Goal: Communication & Community: Answer question/provide support

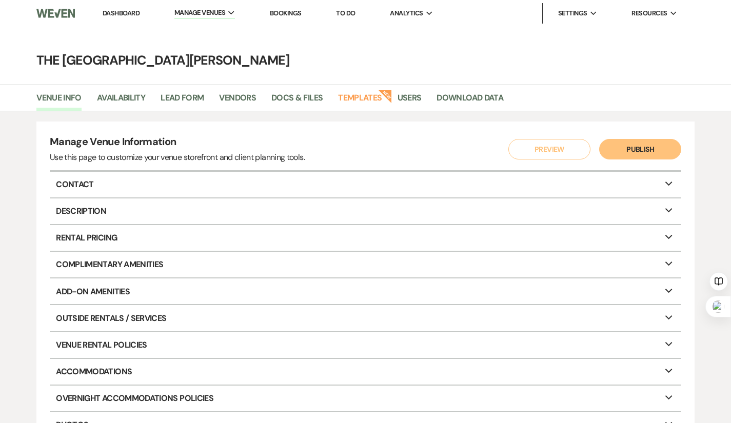
click at [130, 15] on link "Dashboard" at bounding box center [121, 13] width 37 height 9
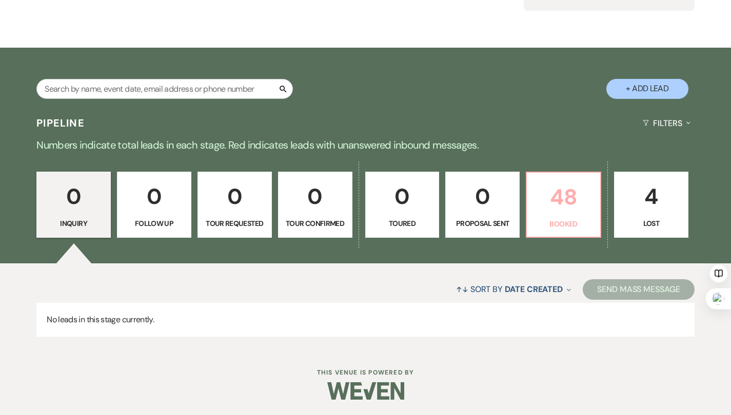
click at [567, 194] on p "48" at bounding box center [563, 197] width 61 height 34
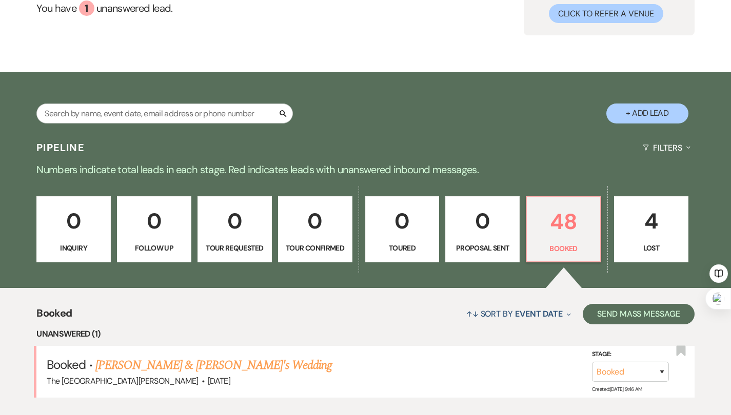
scroll to position [234, 0]
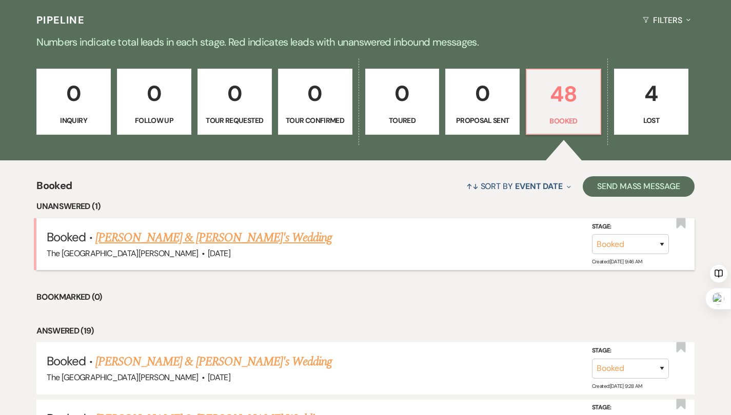
click at [215, 239] on link "[PERSON_NAME] & [PERSON_NAME]'s Wedding" at bounding box center [213, 238] width 237 height 18
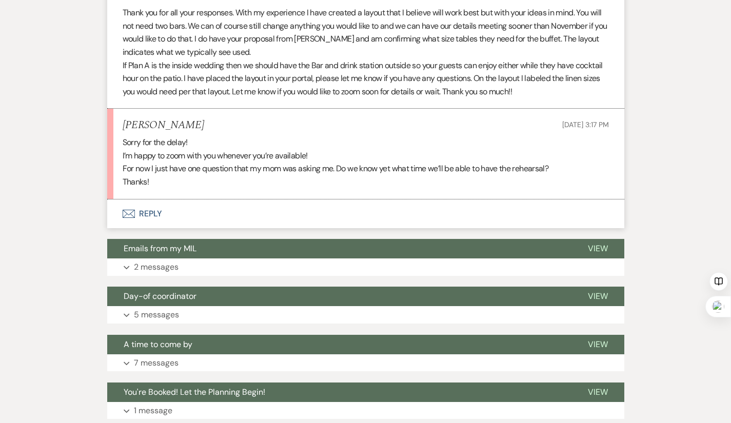
scroll to position [965, 0]
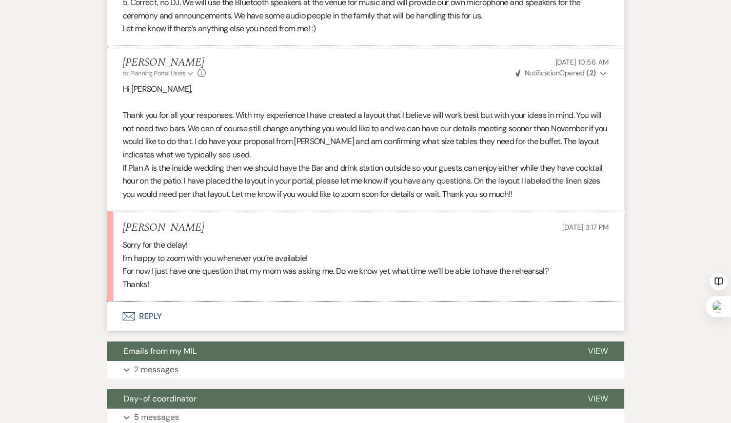
click at [119, 302] on button "Envelope Reply" at bounding box center [365, 316] width 517 height 29
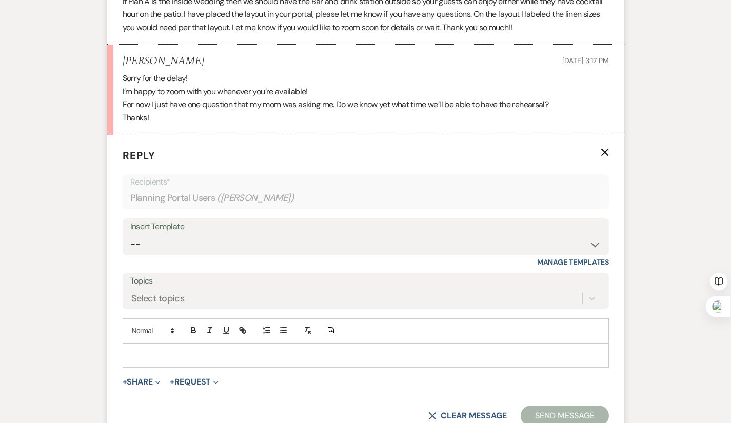
scroll to position [1135, 0]
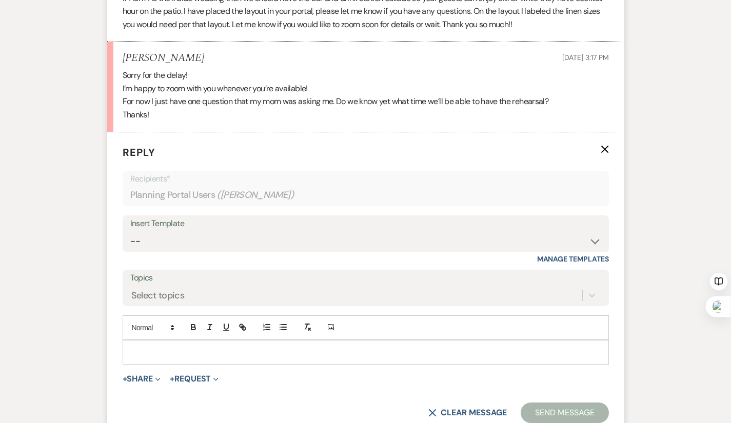
click at [164, 347] on p at bounding box center [366, 352] width 470 height 11
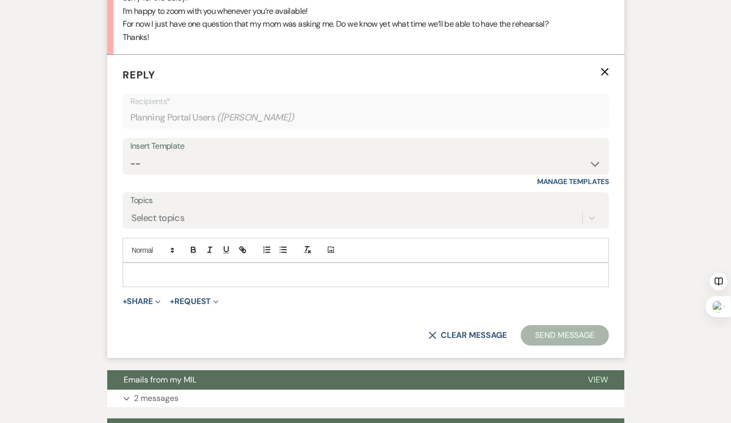
scroll to position [1190, 0]
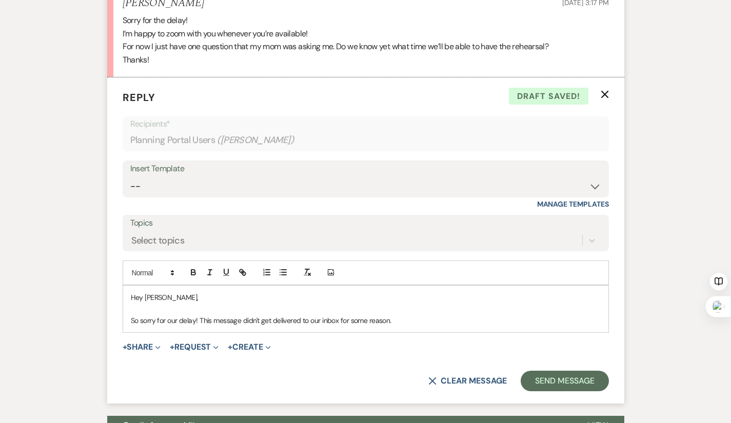
click at [287, 315] on p "So sorry for our delay! This message didn't get delivered to our inbox for some…" at bounding box center [366, 320] width 470 height 11
click at [388, 315] on p "So sorry for our delay! This message didn't get delivered to our regular inbox …" at bounding box center [366, 320] width 470 height 11
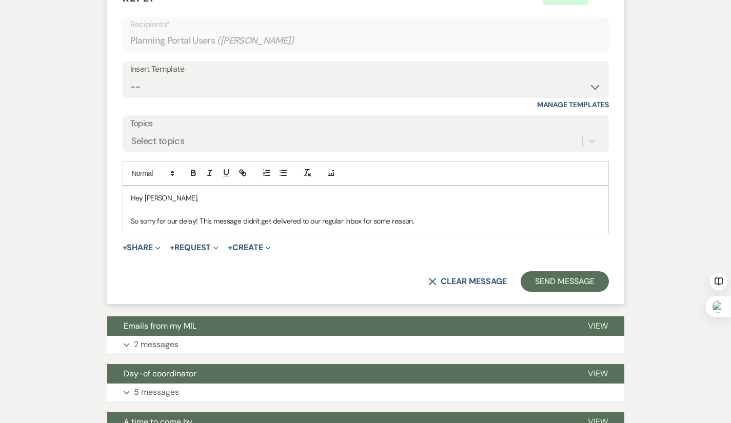
scroll to position [1292, 0]
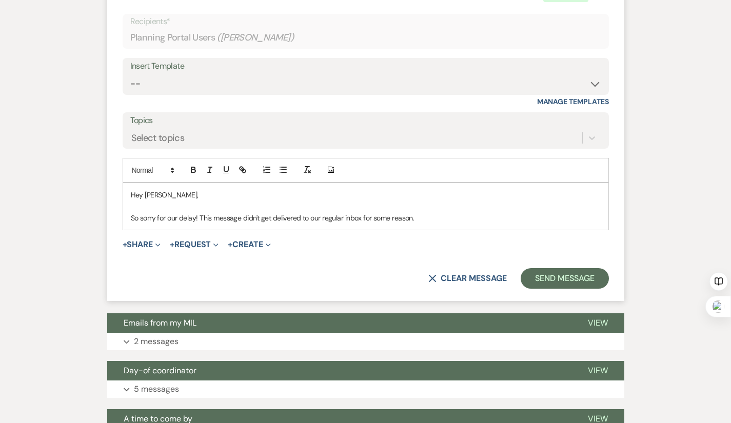
click at [386, 212] on p "So sorry for our delay! This message didn't get delivered to our regular inbox …" at bounding box center [366, 217] width 470 height 11
click at [525, 212] on p "So sorry for our delay! This message didn't get delivered to our regular inbox …" at bounding box center [366, 217] width 470 height 11
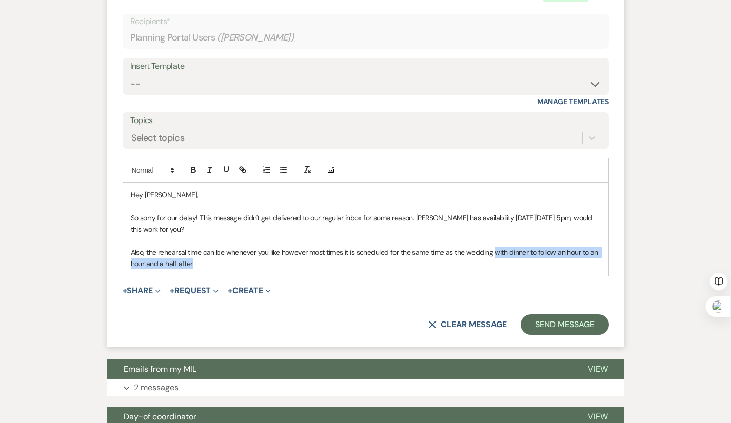
drag, startPoint x: 632, startPoint y: 214, endPoint x: 460, endPoint y: 222, distance: 172.4
click at [460, 222] on div "Hey [PERSON_NAME], So sorry for our delay! This message didn't get delivered to…" at bounding box center [365, 229] width 485 height 93
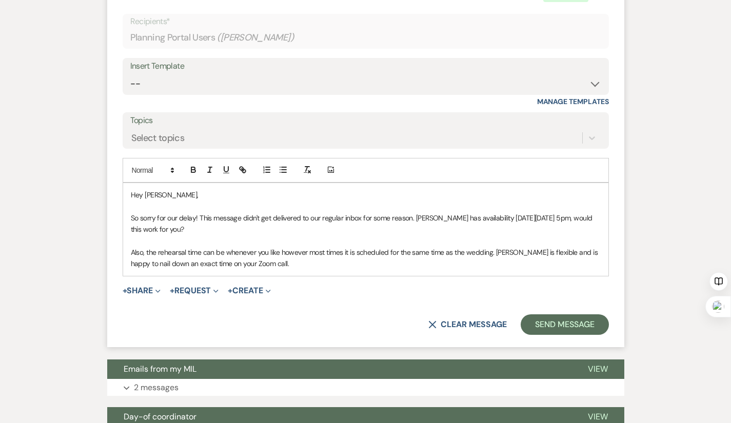
click at [446, 212] on p "So sorry for our delay! This message didn't get delivered to our regular inbox …" at bounding box center [366, 223] width 470 height 23
click at [246, 247] on p "Also, the rehearsal time can be whenever you like however most times it is sche…" at bounding box center [366, 258] width 470 height 23
click at [273, 247] on p "Also, the rehearsal time can be whenever you like, however most times it is sch…" at bounding box center [366, 258] width 470 height 23
click at [181, 247] on p "Also, the rehearsal time can be whenever you like, however, most times it is sc…" at bounding box center [366, 258] width 470 height 23
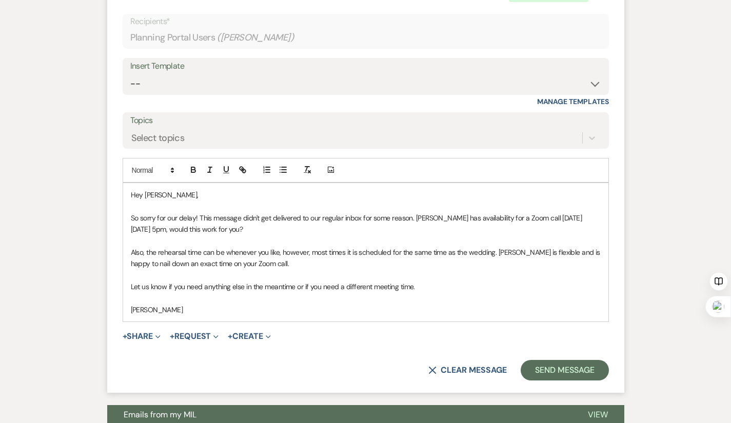
drag, startPoint x: 380, startPoint y: 192, endPoint x: 585, endPoint y: 208, distance: 205.2
click at [585, 212] on p "So sorry for our delay! This message didn't get delivered to our regular inbox …" at bounding box center [366, 223] width 470 height 23
click at [597, 212] on p "So sorry for our delay! This message didn't get delivered to our regular inbox …" at bounding box center [366, 223] width 470 height 23
click at [490, 212] on p "So sorry for our delay! This message didn't get delivered to our regular inbox …" at bounding box center [366, 223] width 470 height 23
drag, startPoint x: 99, startPoint y: 227, endPoint x: 255, endPoint y: 227, distance: 155.9
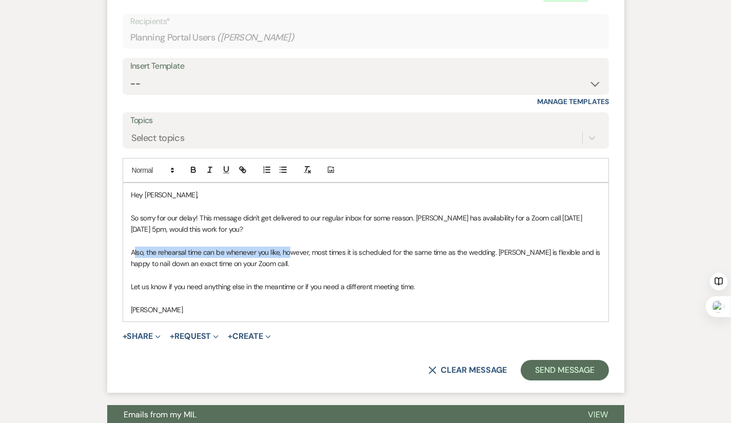
click at [255, 247] on p "Also, the rehearsal time can be whenever you like, however, most times it is sc…" at bounding box center [366, 258] width 470 height 23
drag, startPoint x: 96, startPoint y: 229, endPoint x: 325, endPoint y: 227, distance: 229.2
click at [320, 227] on div "Hey [PERSON_NAME], So sorry for our delay! This message didn't get delivered to…" at bounding box center [365, 252] width 485 height 138
click at [428, 270] on p at bounding box center [366, 275] width 470 height 11
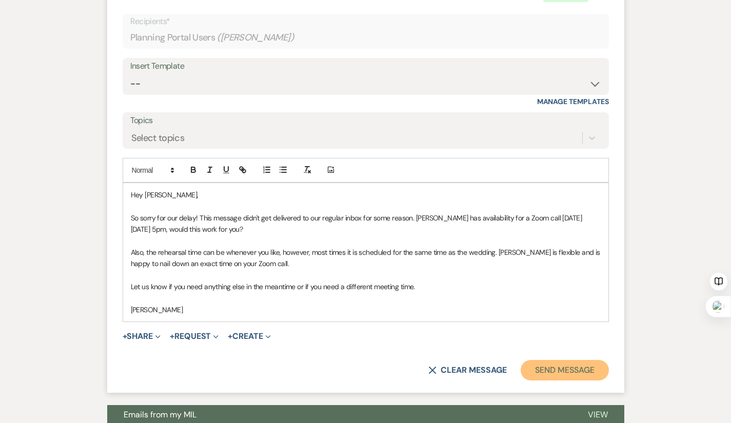
click at [585, 360] on button "Send Message" at bounding box center [564, 370] width 88 height 21
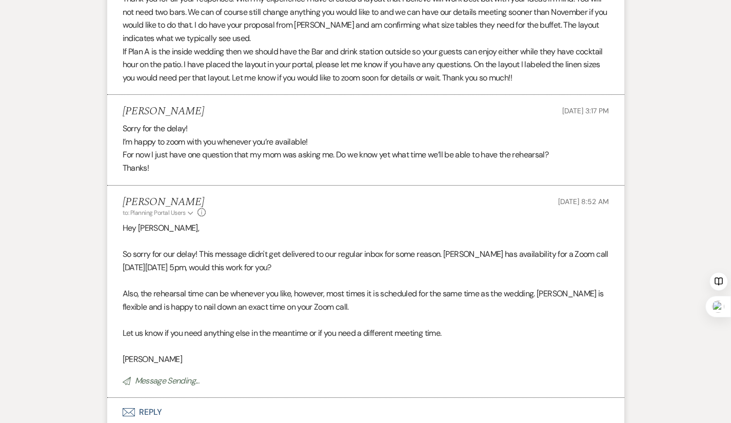
scroll to position [1024, 0]
